Goal: Book appointment/travel/reservation

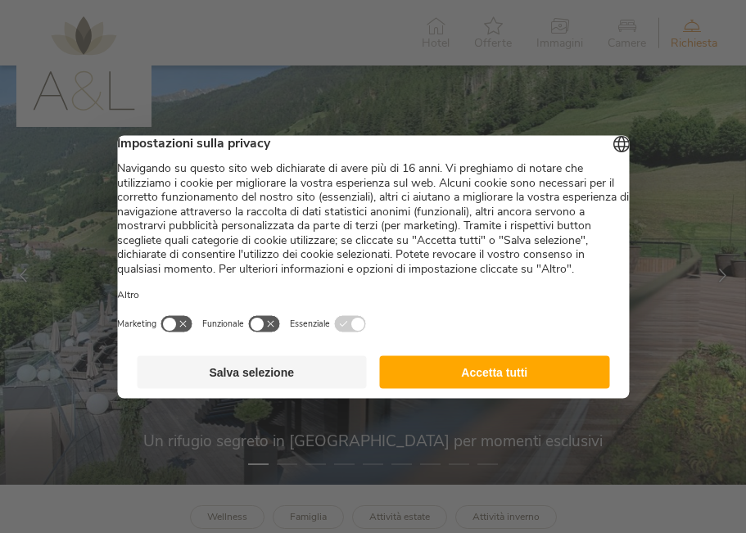
click at [495, 383] on button "Accetta tutti" at bounding box center [495, 371] width 230 height 33
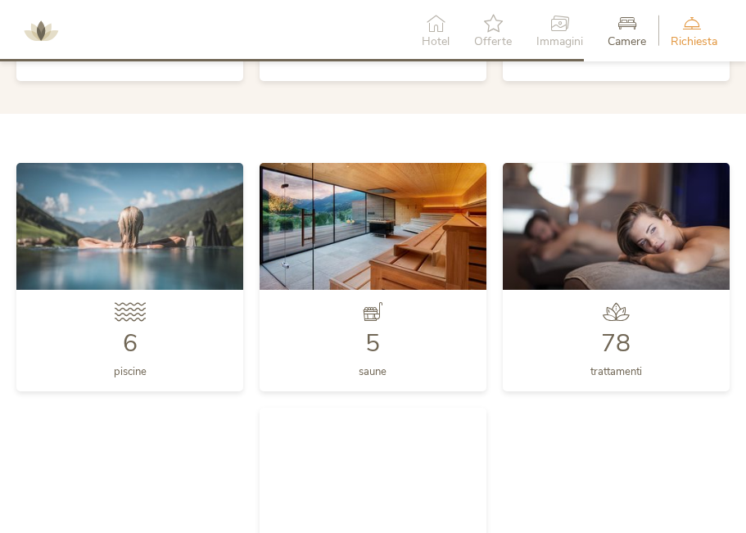
scroll to position [3533, 0]
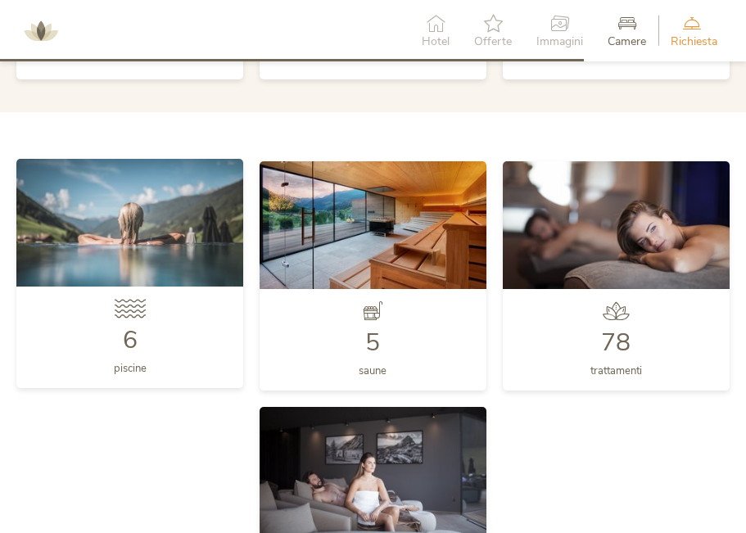
click at [129, 235] on img at bounding box center [129, 223] width 227 height 128
click at [128, 343] on span "6" at bounding box center [130, 340] width 15 height 34
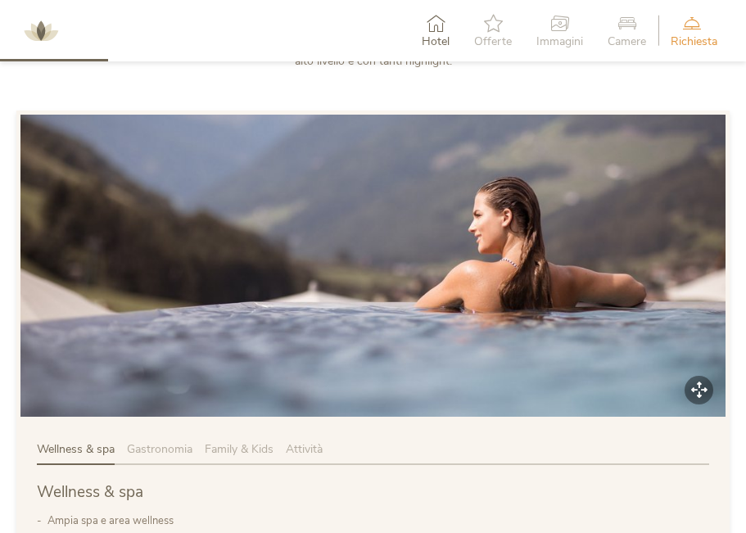
scroll to position [629, 0]
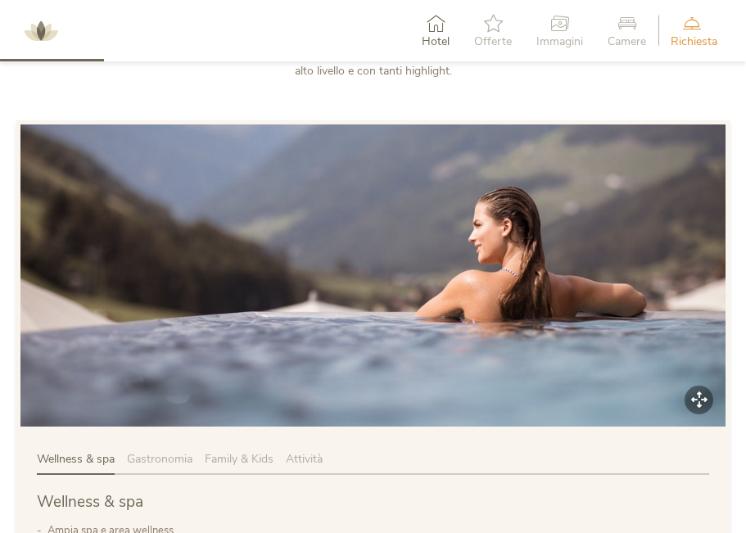
click at [489, 24] on icon at bounding box center [493, 23] width 38 height 18
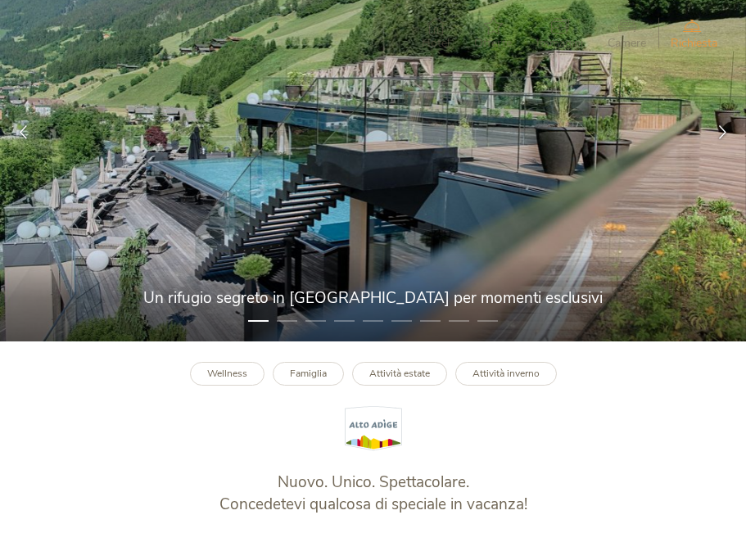
scroll to position [0, 0]
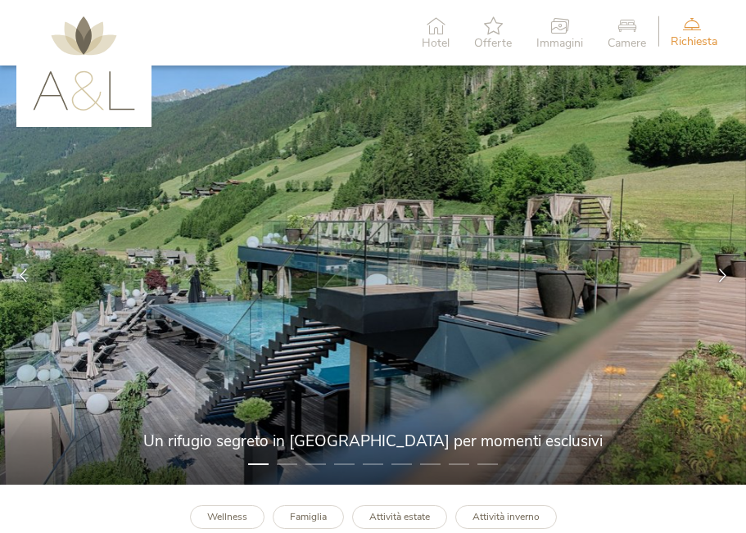
click at [692, 37] on span "Richiesta" at bounding box center [693, 41] width 47 height 11
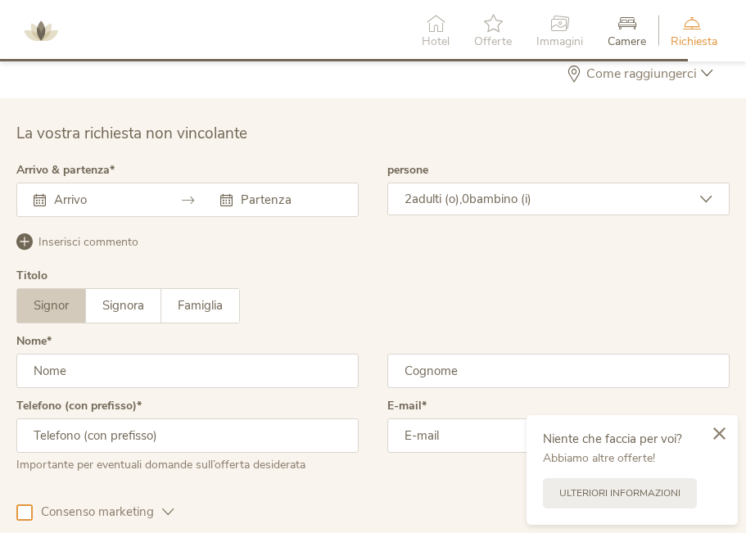
scroll to position [4143, 0]
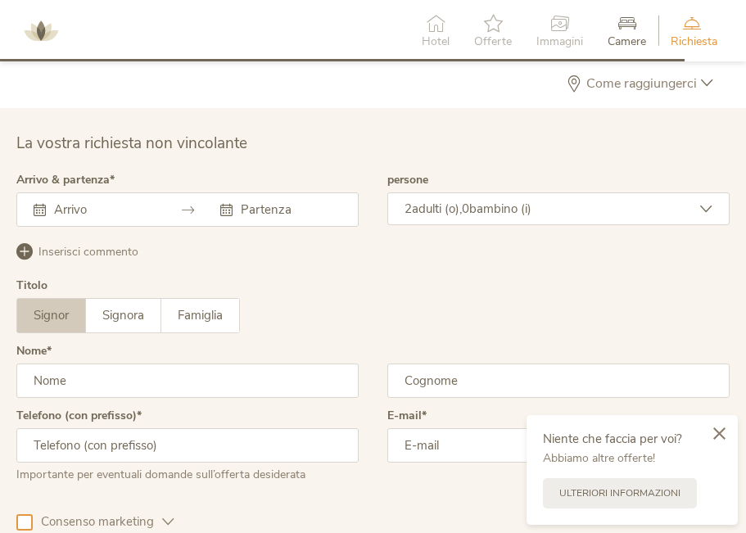
click at [435, 32] on div "Hotel" at bounding box center [435, 31] width 52 height 50
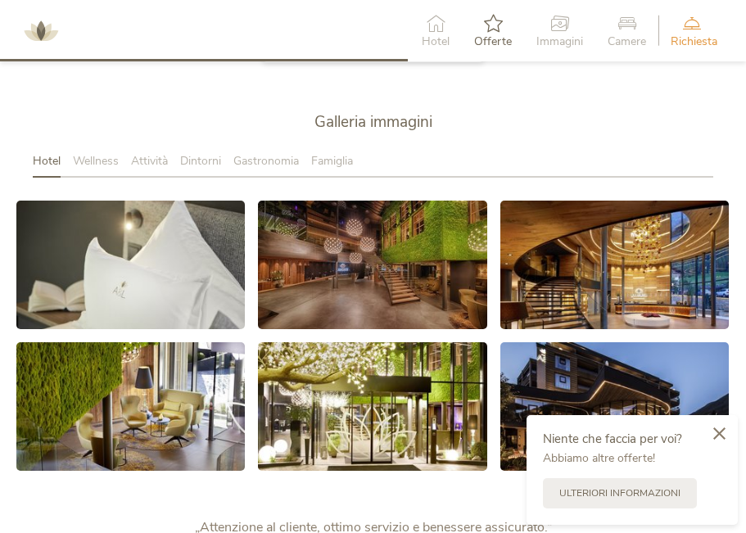
scroll to position [2468, 0]
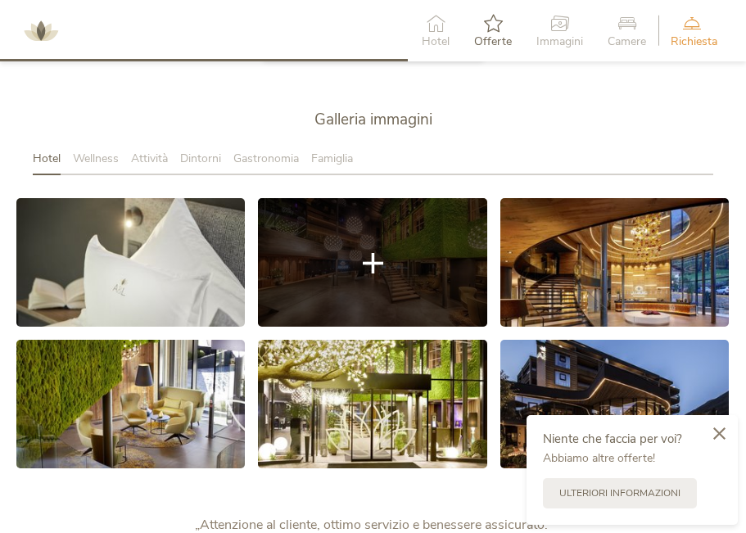
click at [336, 286] on link at bounding box center [372, 262] width 228 height 128
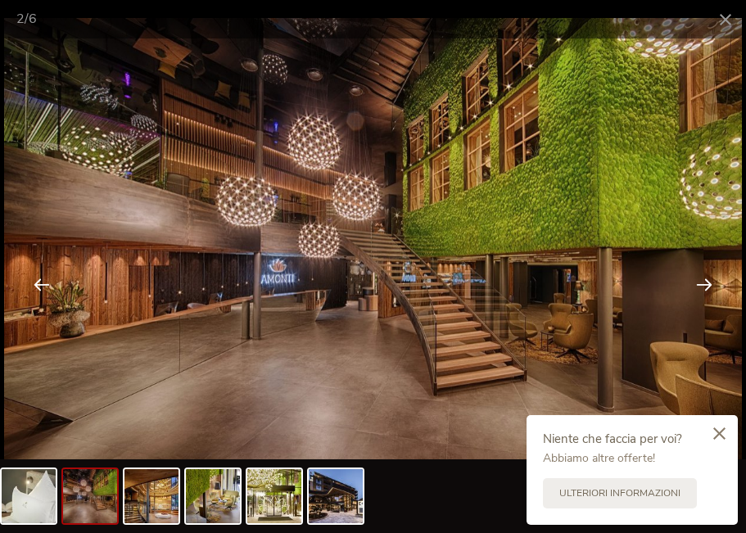
click at [705, 282] on div at bounding box center [703, 284] width 51 height 51
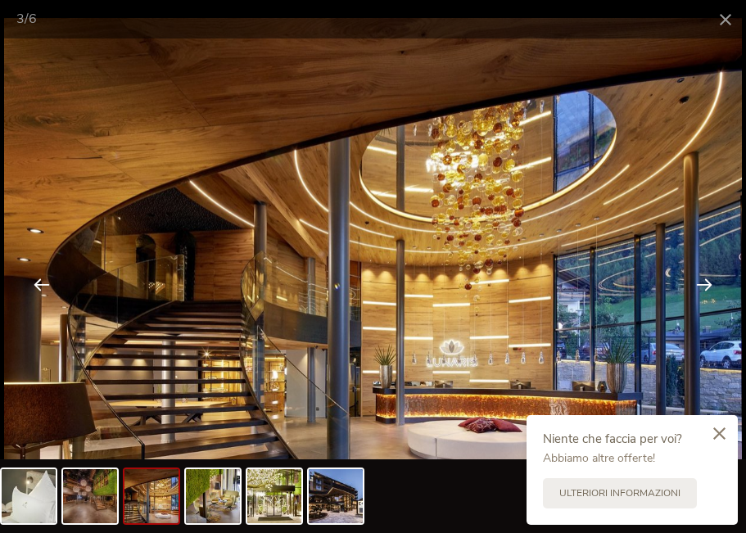
click at [705, 282] on div at bounding box center [703, 284] width 51 height 51
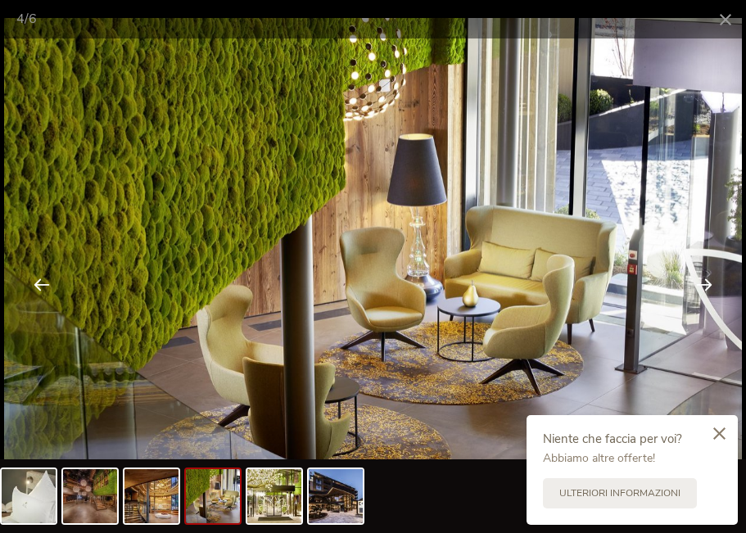
click at [705, 282] on div at bounding box center [703, 284] width 51 height 51
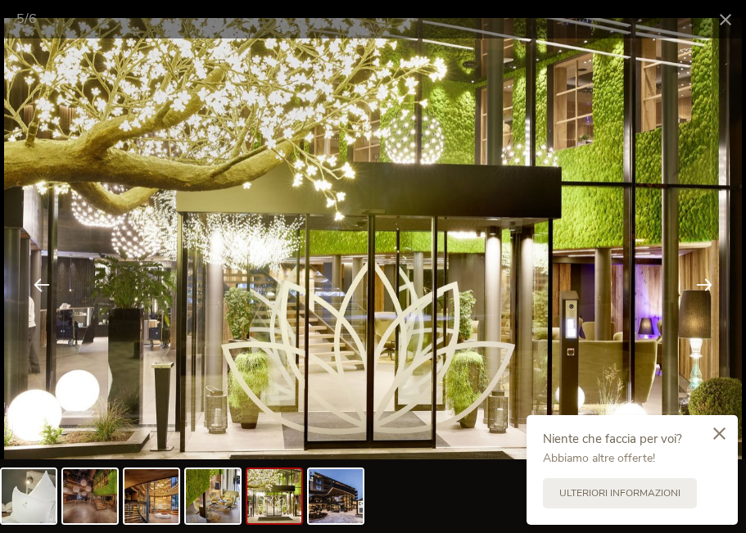
click at [705, 282] on div at bounding box center [703, 284] width 51 height 51
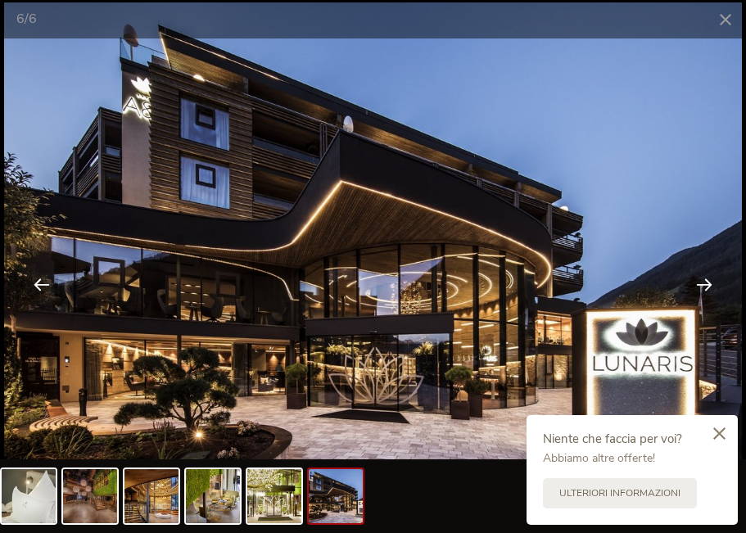
click at [705, 282] on div at bounding box center [703, 284] width 51 height 51
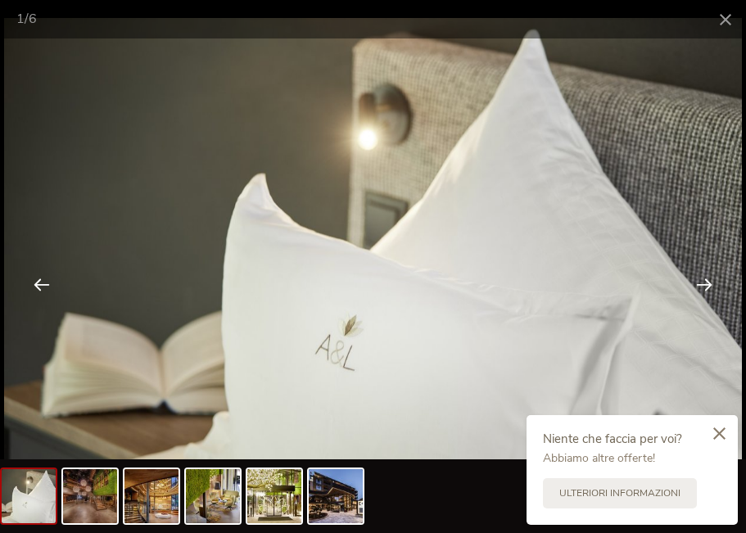
click at [705, 282] on div at bounding box center [703, 284] width 51 height 51
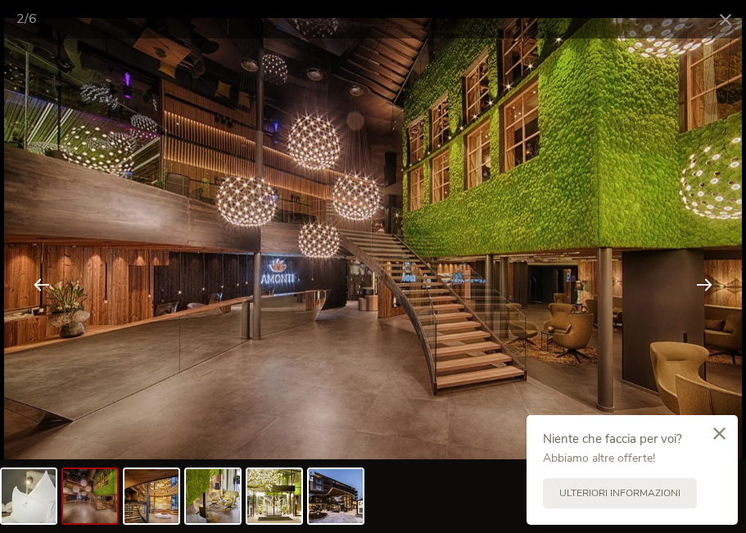
click at [705, 282] on div at bounding box center [703, 284] width 51 height 51
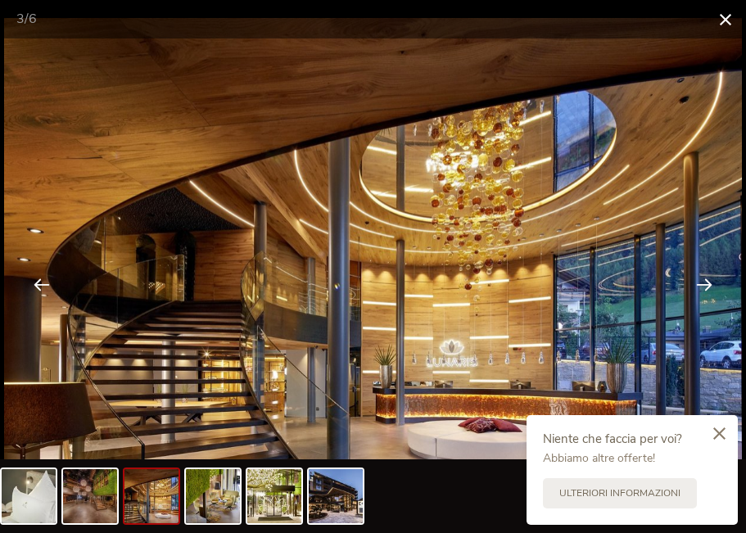
click at [721, 19] on span at bounding box center [725, 19] width 41 height 38
